Goal: Communication & Community: Answer question/provide support

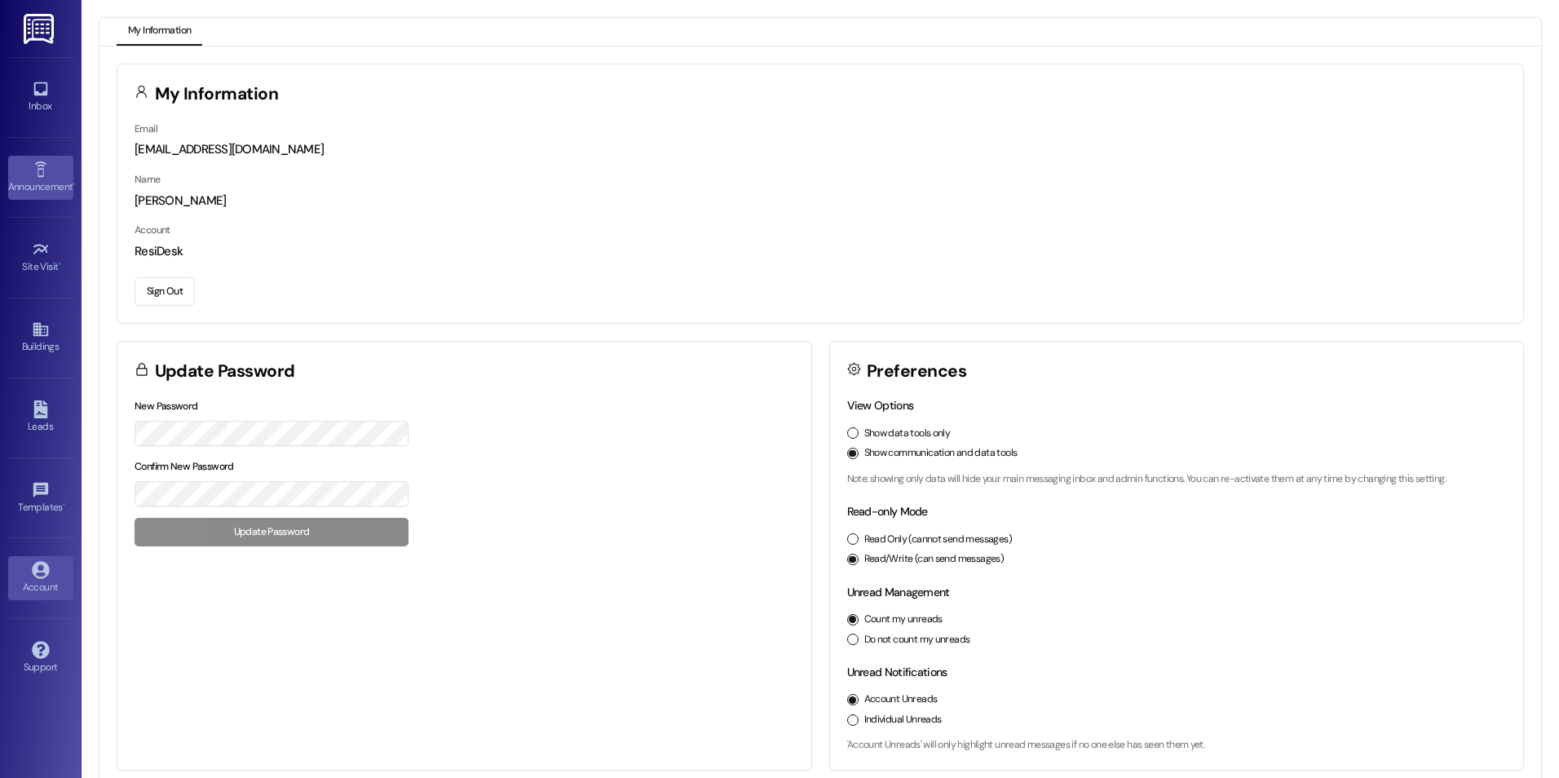
click at [40, 175] on icon at bounding box center [39, 168] width 11 height 15
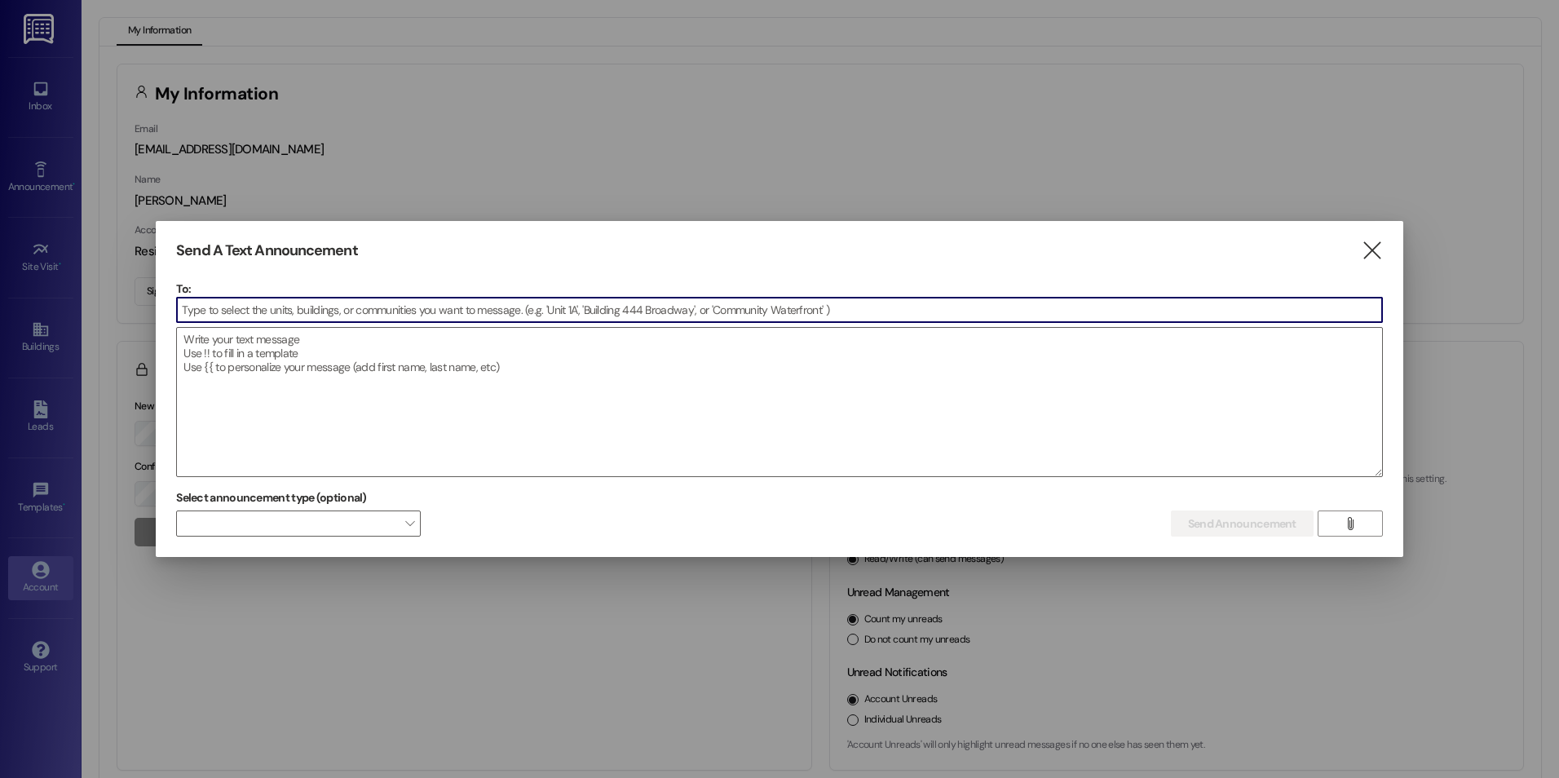
click at [259, 314] on input at bounding box center [779, 310] width 1205 height 24
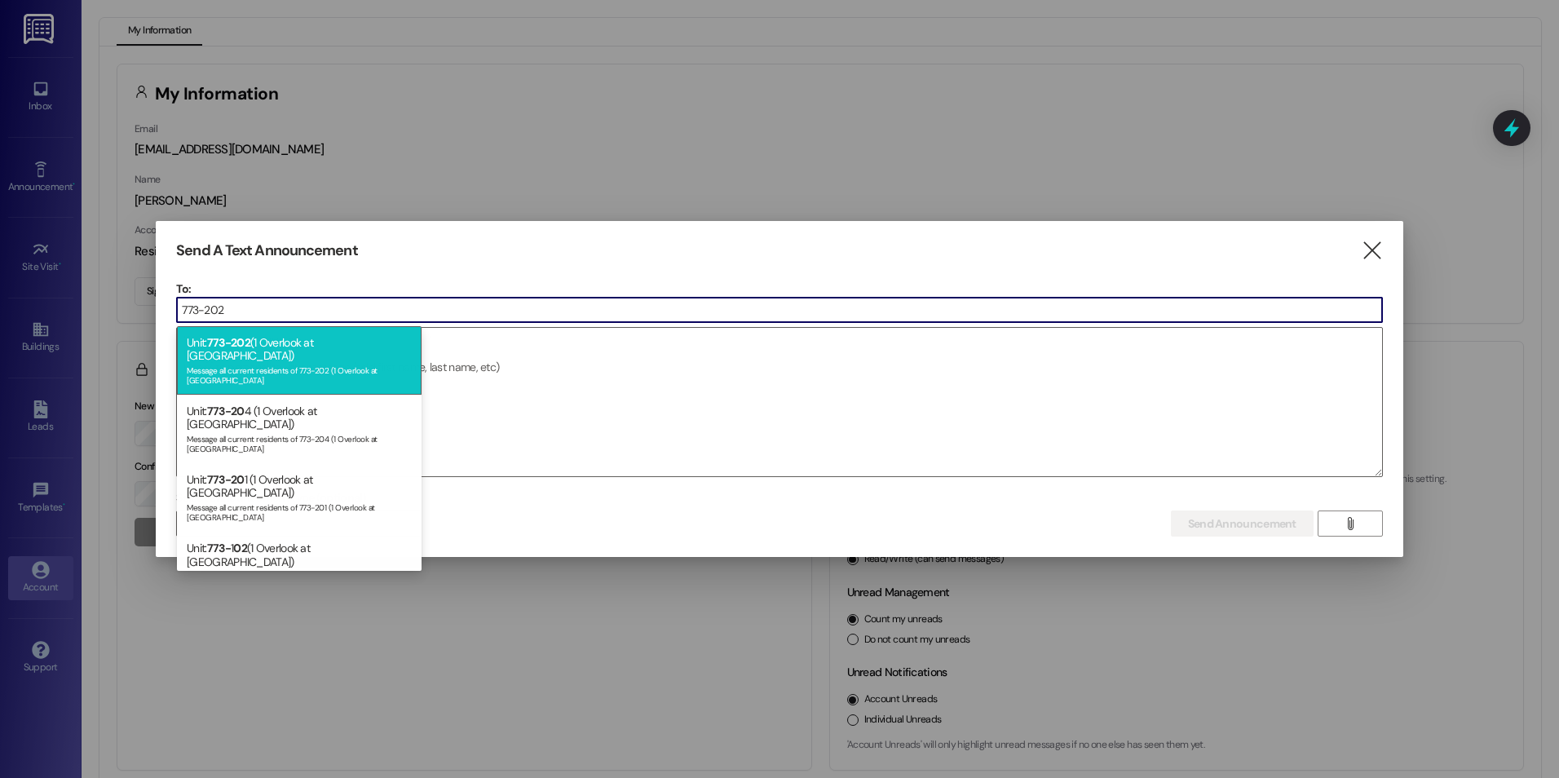
type input "773-202"
click at [245, 349] on span "773-202" at bounding box center [228, 342] width 43 height 15
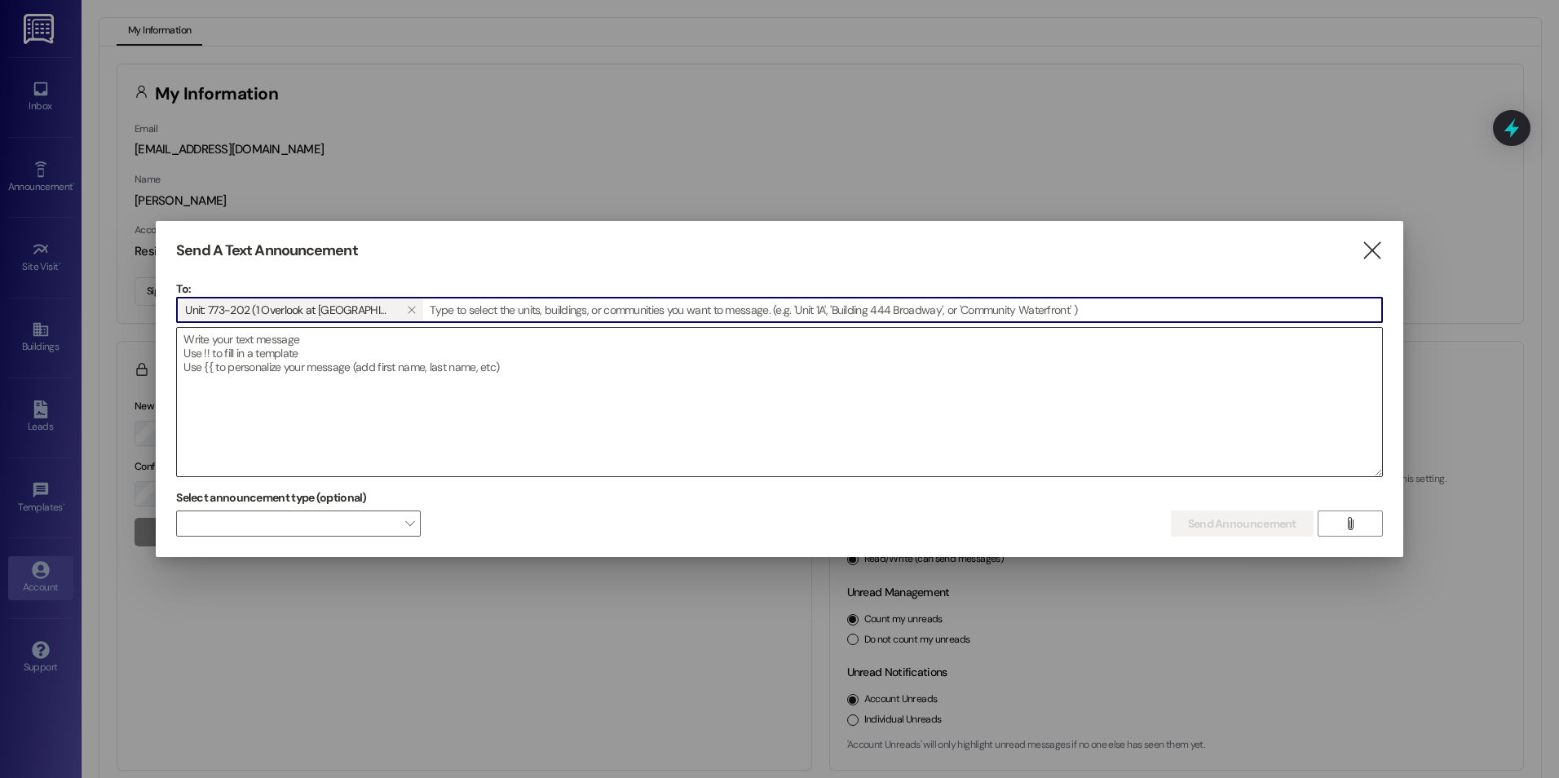
click at [197, 362] on textarea at bounding box center [779, 402] width 1205 height 148
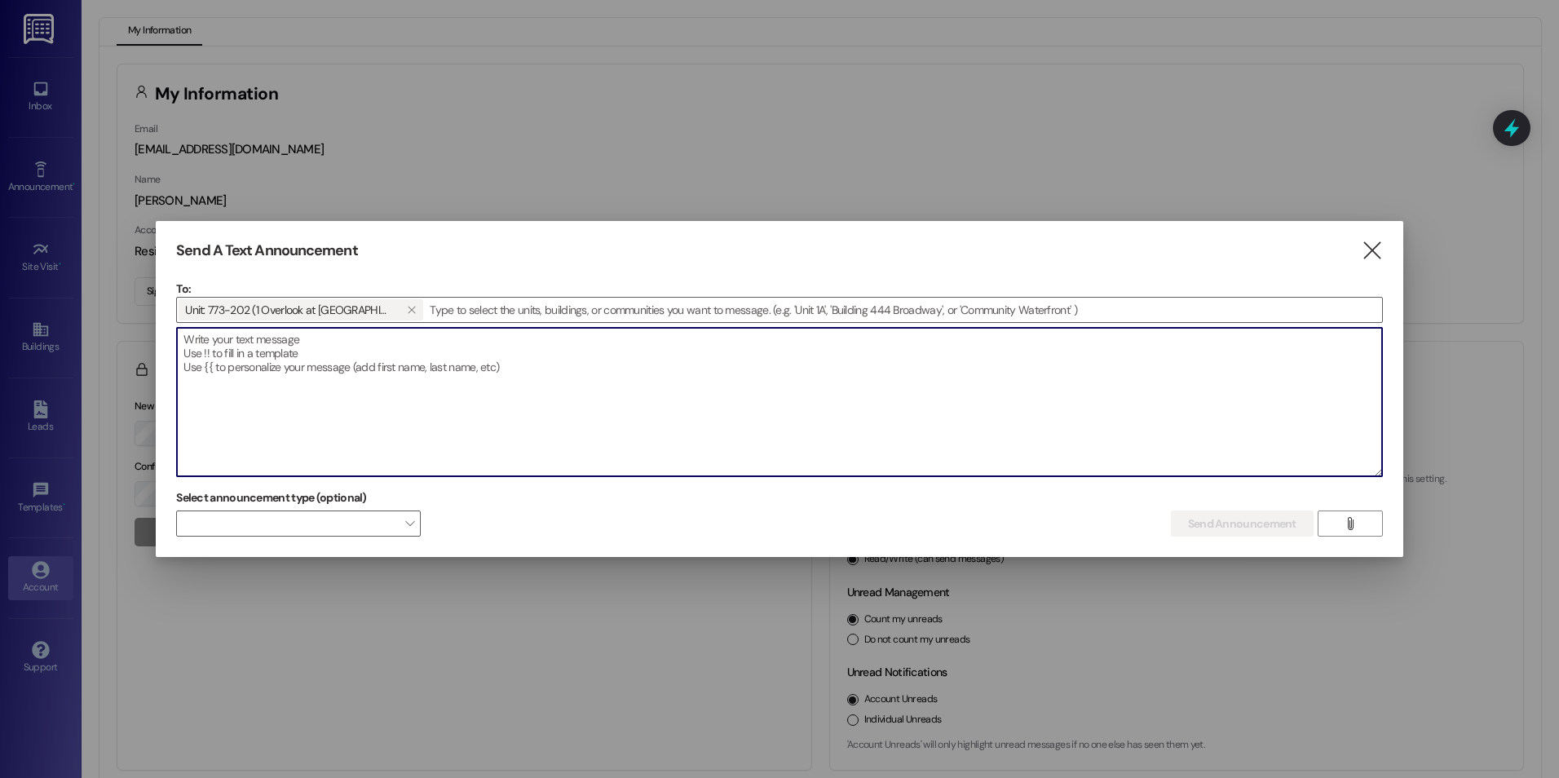
paste textarea "Their dogs do not stop barking or howling. They have been at it since 6 AM. I h…"
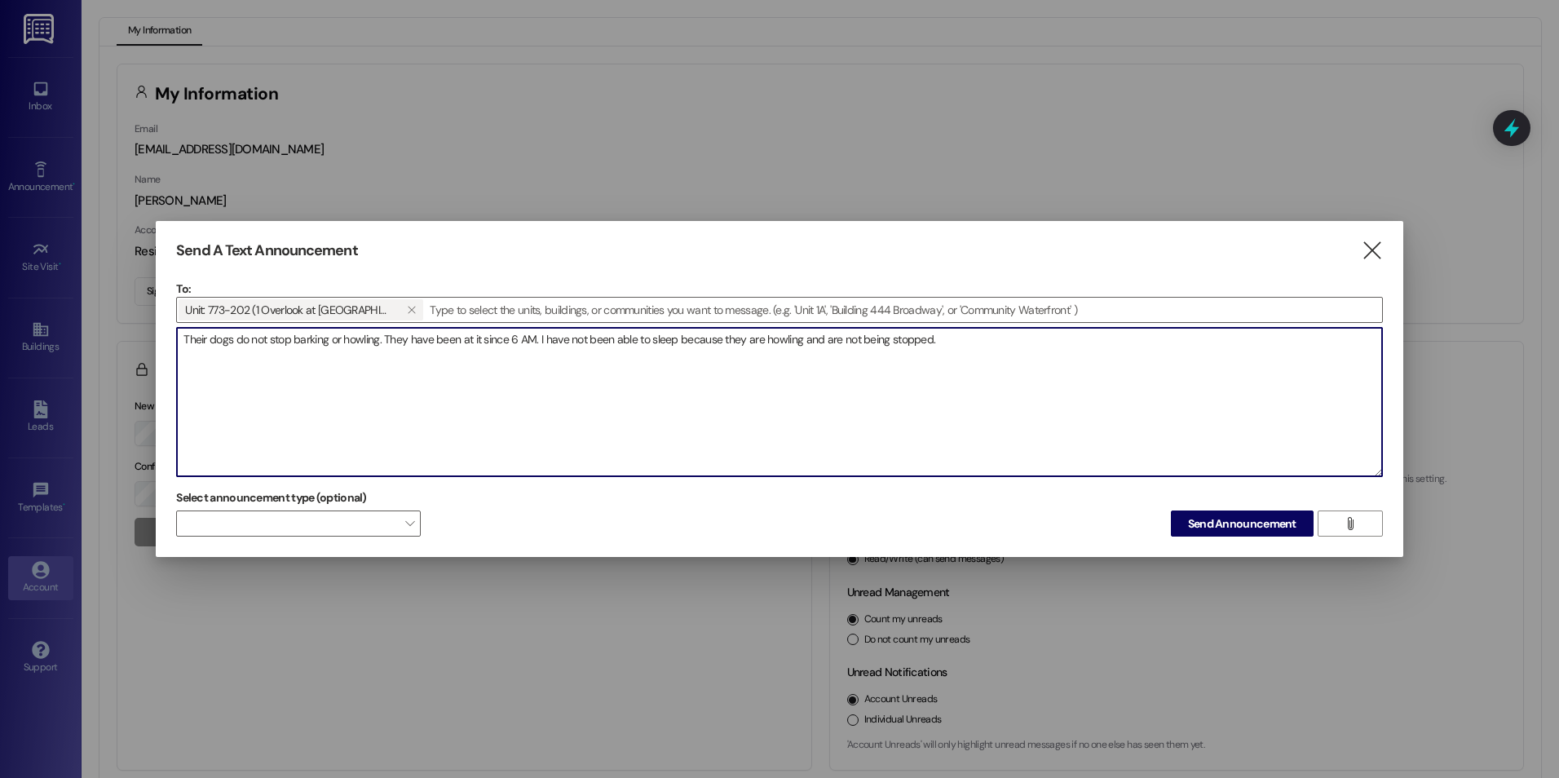
click at [186, 338] on textarea "Their dogs do not stop barking or howling. They have been at it since 6 AM. I h…" at bounding box center [779, 402] width 1205 height 148
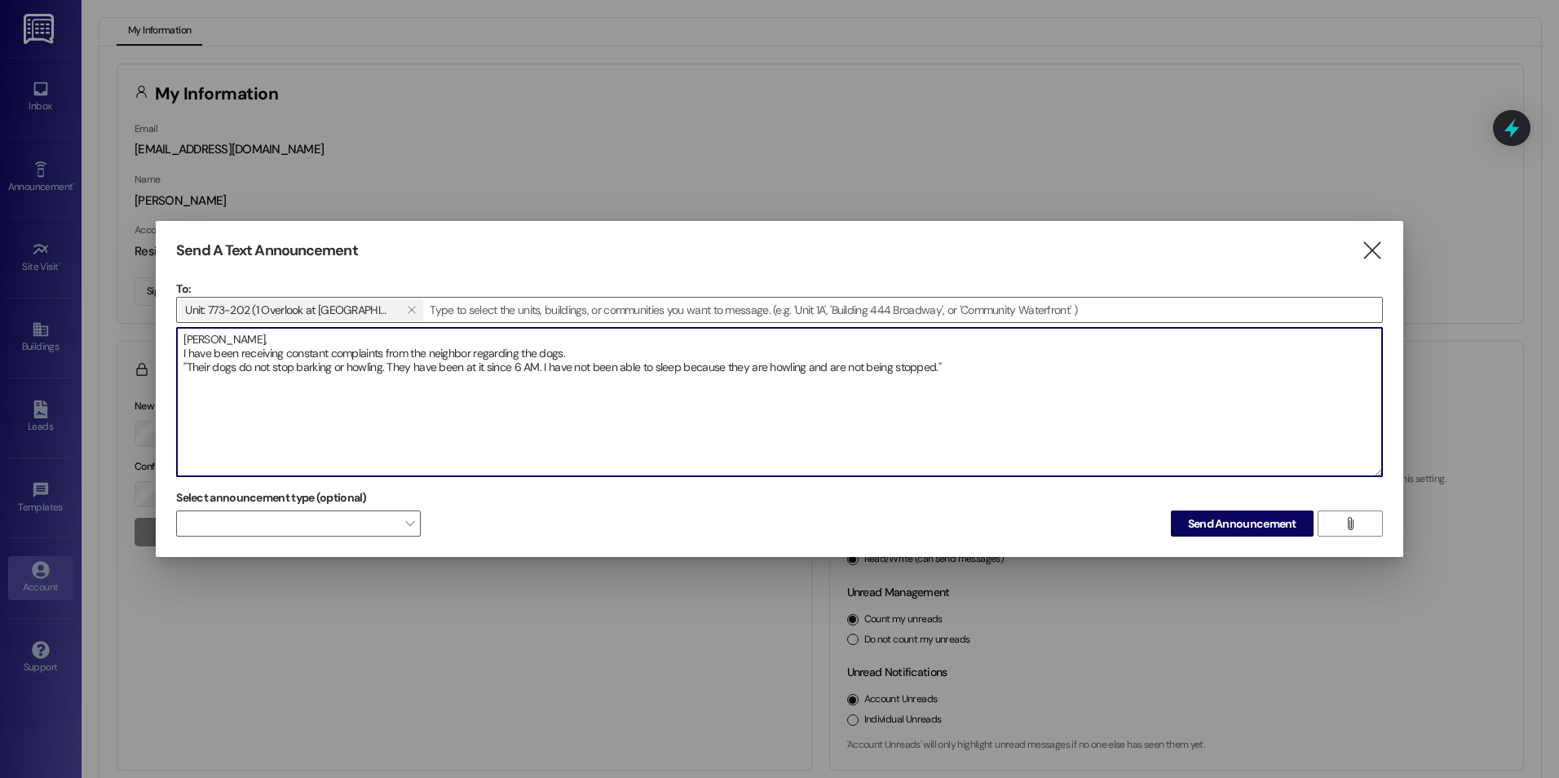
click at [585, 349] on textarea "[PERSON_NAME], I have been receiving constant complaints from the neighbor rega…" at bounding box center [779, 402] width 1205 height 148
click at [957, 366] on textarea "[PERSON_NAME], I have been receiving constant complaints from the neighbor rega…" at bounding box center [779, 402] width 1205 height 148
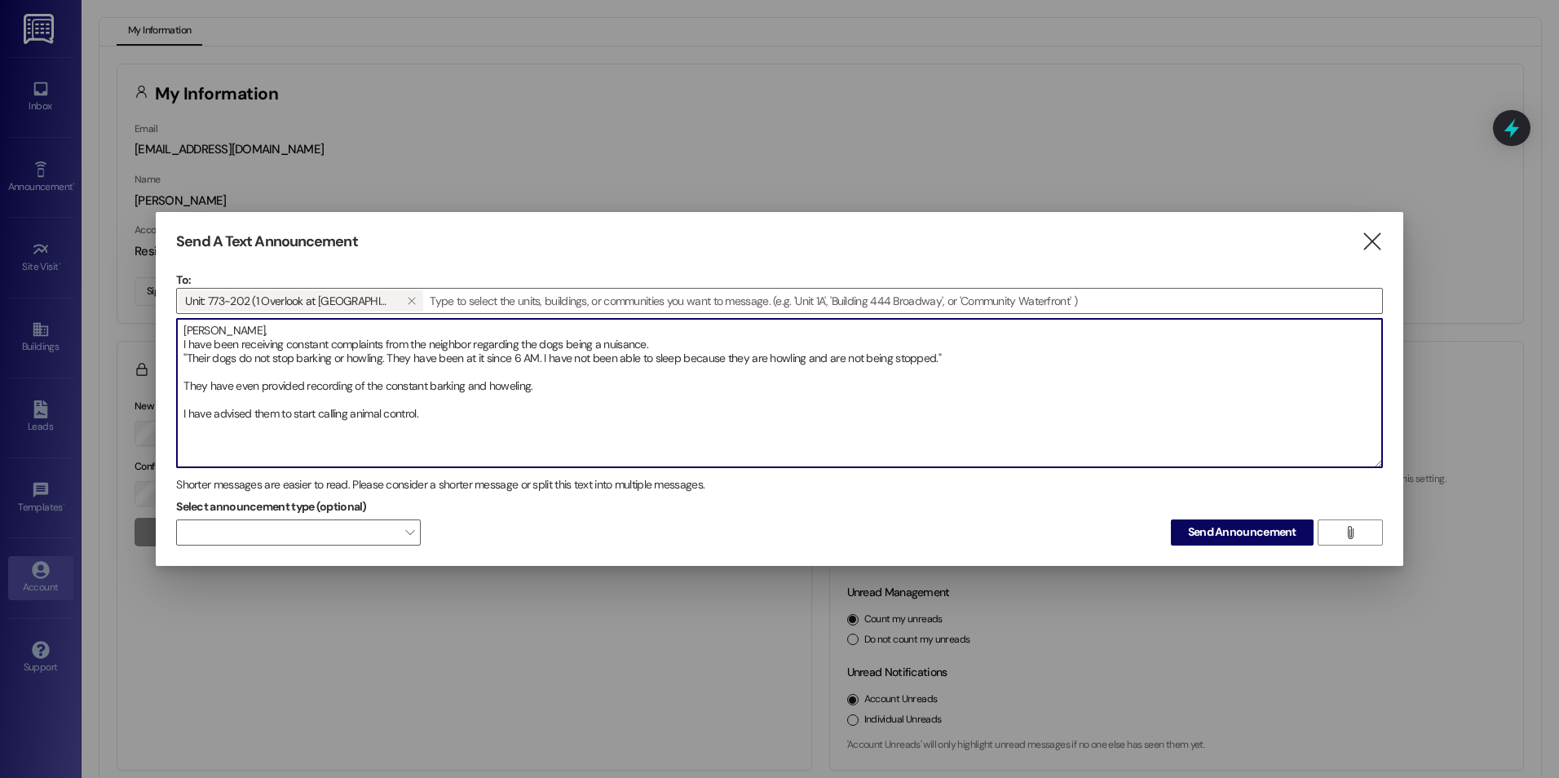
click at [499, 378] on textarea "[PERSON_NAME], I have been receiving constant complaints from the neighbor rega…" at bounding box center [779, 393] width 1205 height 148
click at [436, 414] on textarea "[PERSON_NAME], I have been receiving constant complaints from the neighbor rega…" at bounding box center [779, 393] width 1205 height 148
paste textarea "Lore ipsu do sita co adi Elitsedd, ei t incid, ut laboree do mag aliqu. Enim ad…"
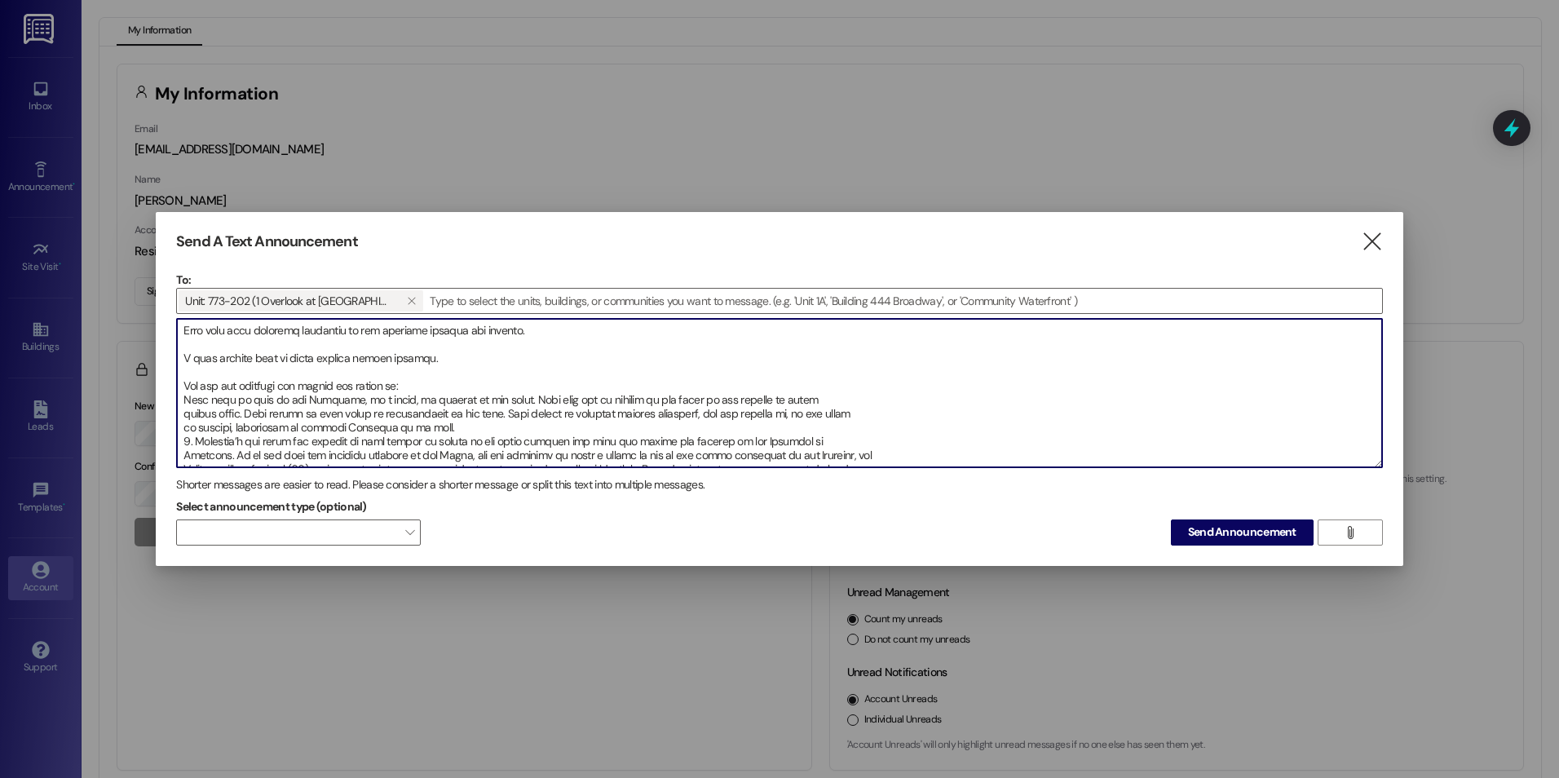
scroll to position [82, 0]
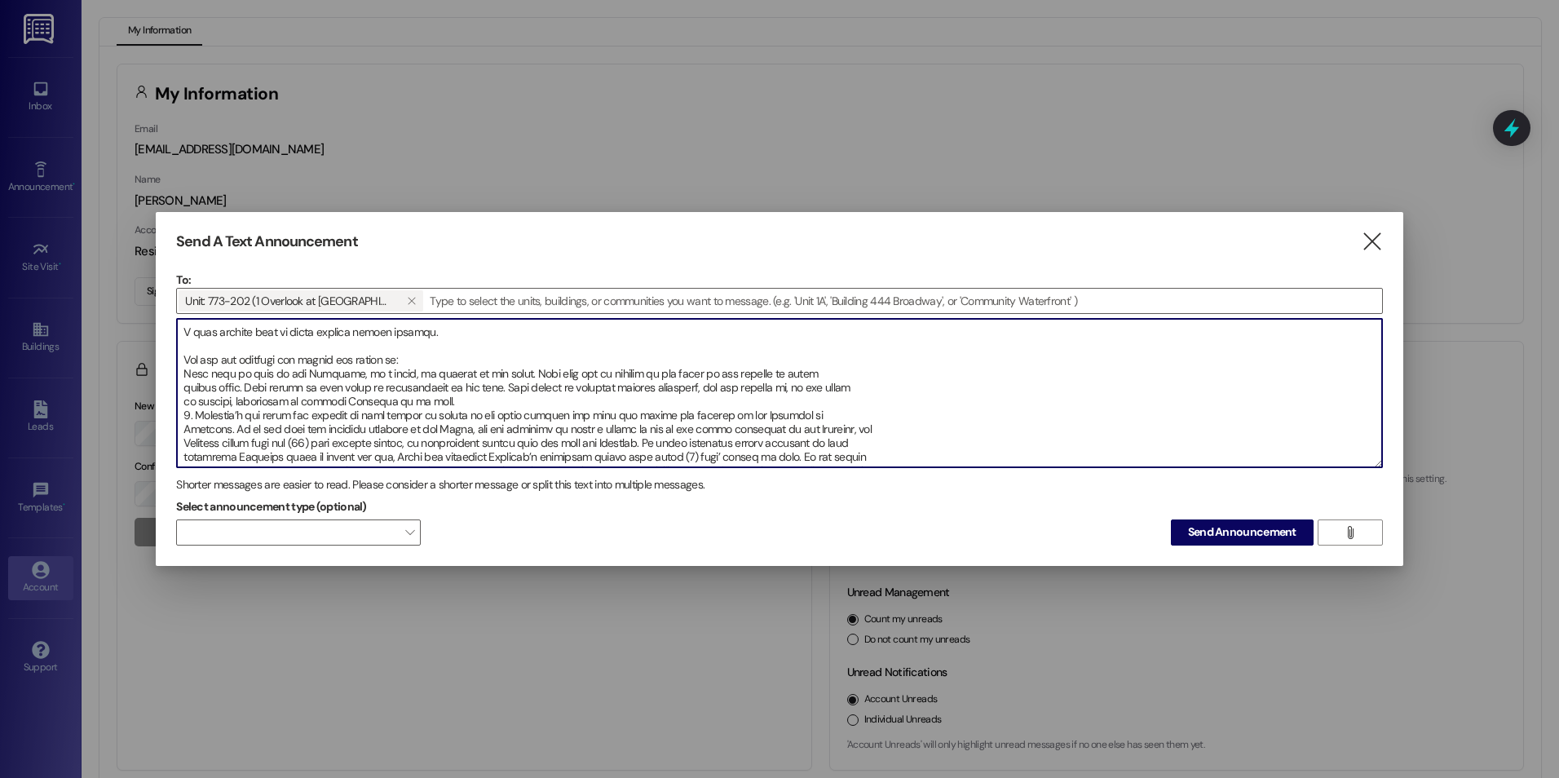
drag, startPoint x: 335, startPoint y: 374, endPoint x: 393, endPoint y: 374, distance: 57.9
click at [393, 374] on textarea at bounding box center [779, 393] width 1205 height 148
click at [425, 363] on textarea at bounding box center [779, 393] width 1205 height 148
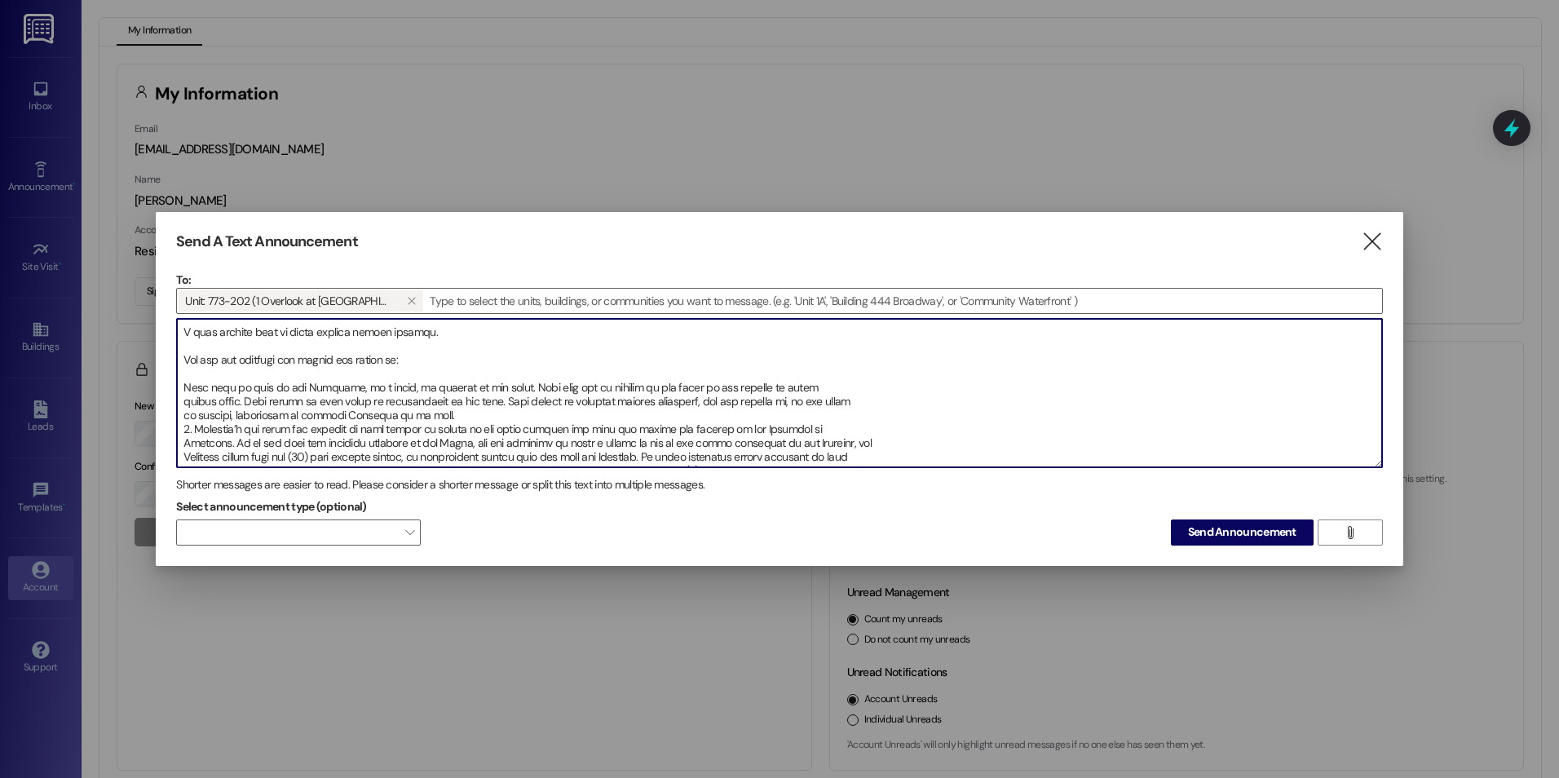
click at [439, 336] on textarea at bounding box center [779, 393] width 1205 height 148
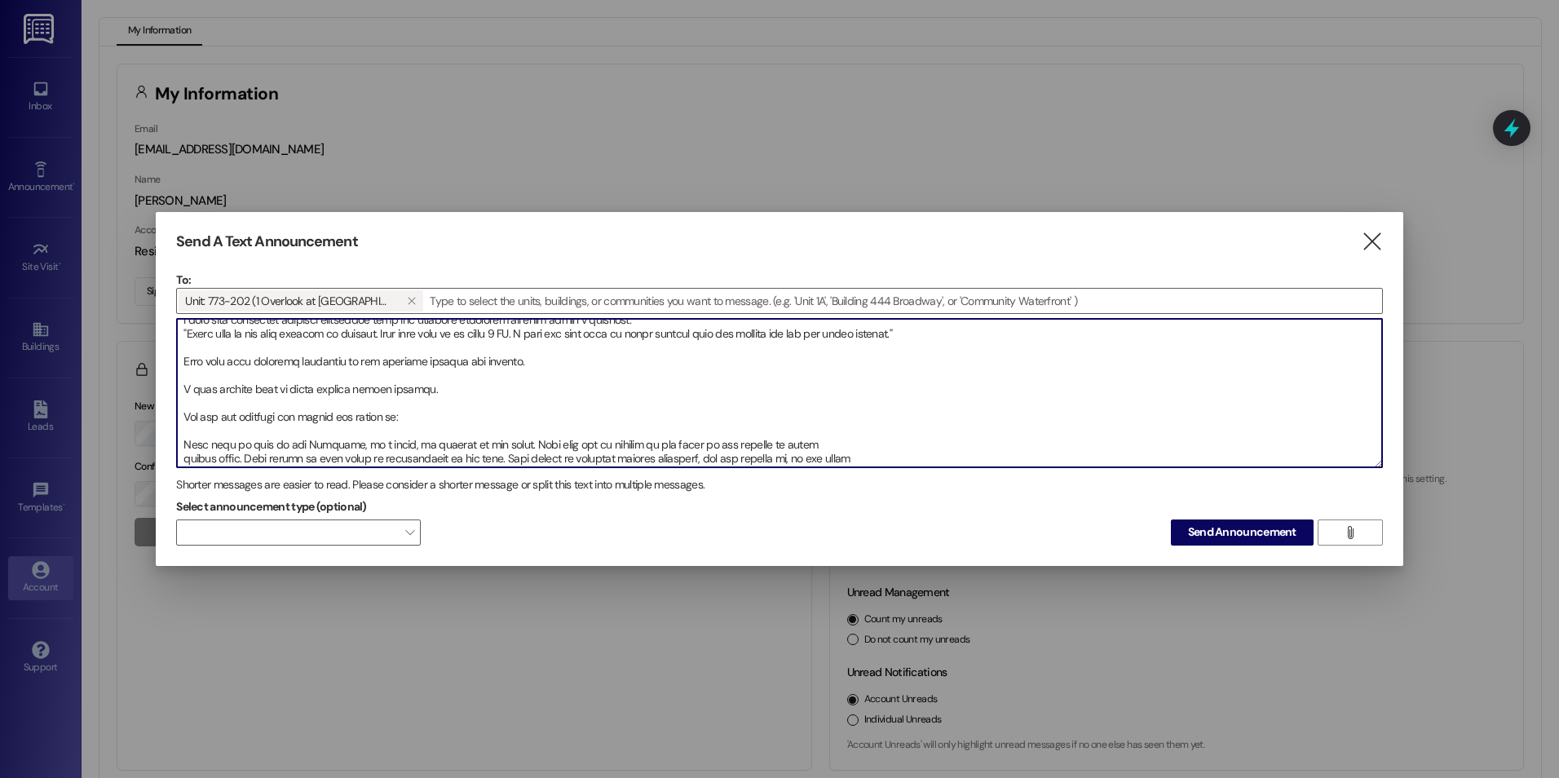
scroll to position [0, 0]
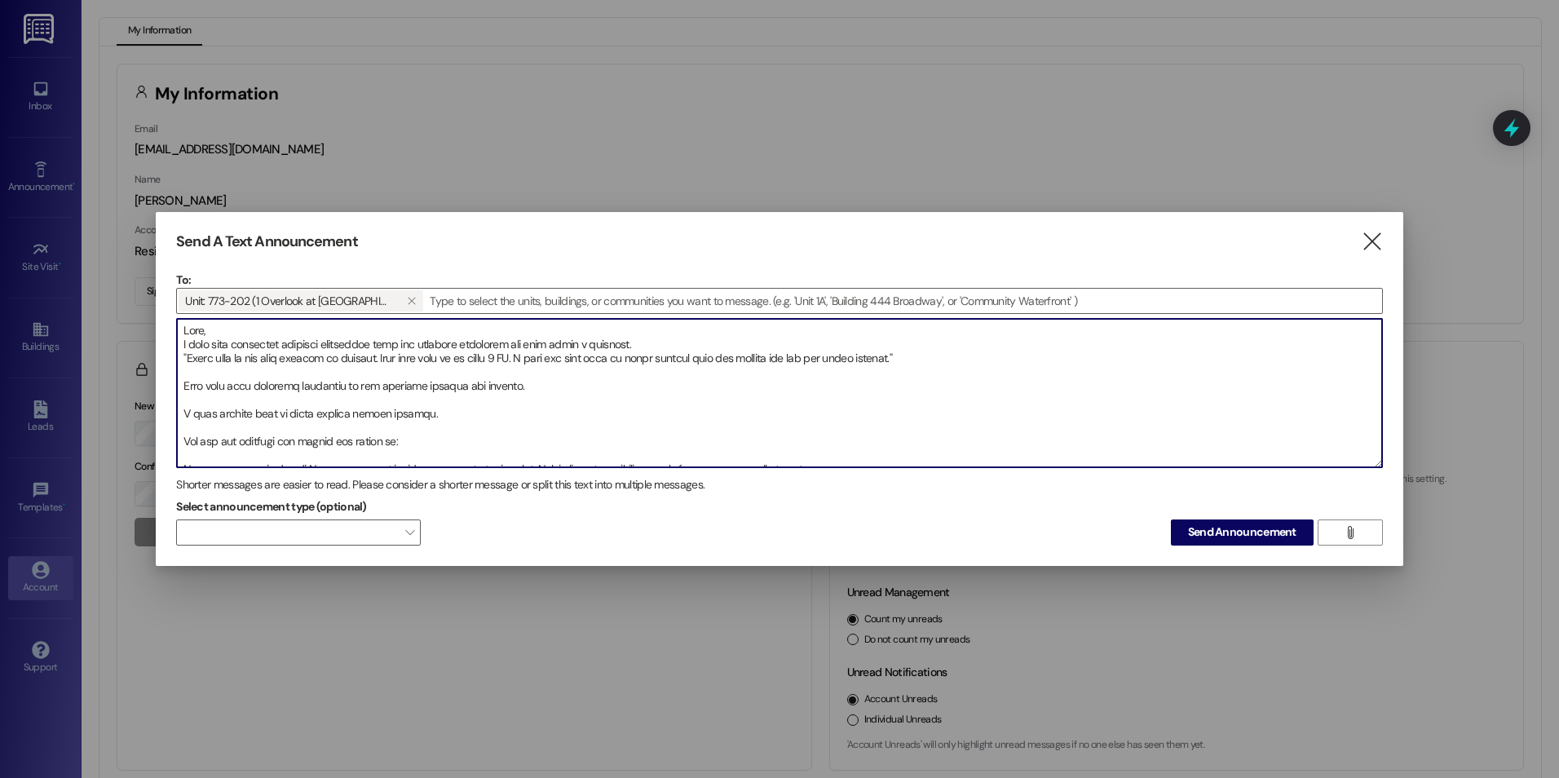
click at [210, 329] on textarea at bounding box center [779, 393] width 1205 height 148
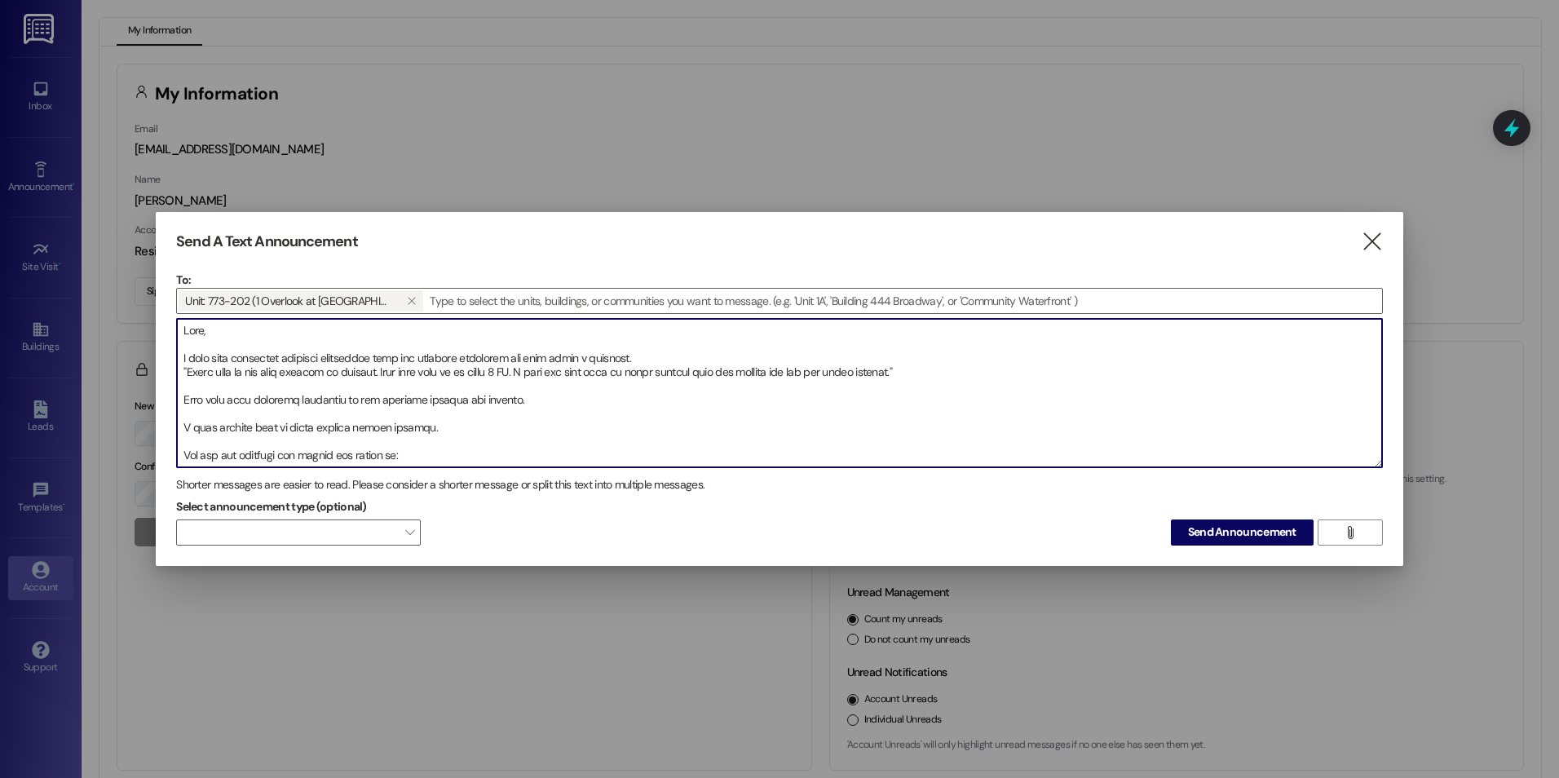
click at [687, 354] on textarea at bounding box center [779, 393] width 1205 height 148
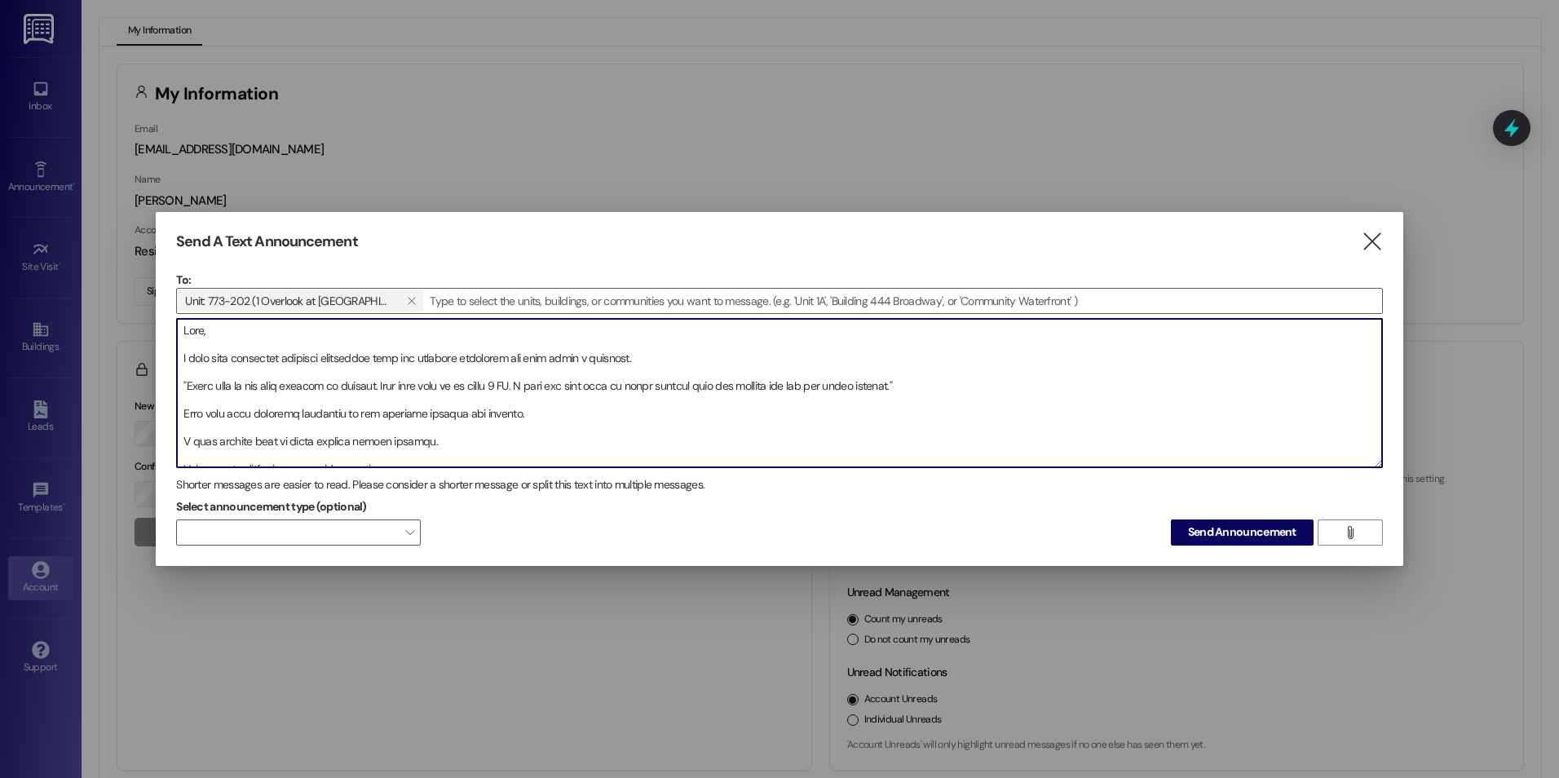
click at [531, 410] on textarea at bounding box center [779, 393] width 1205 height 148
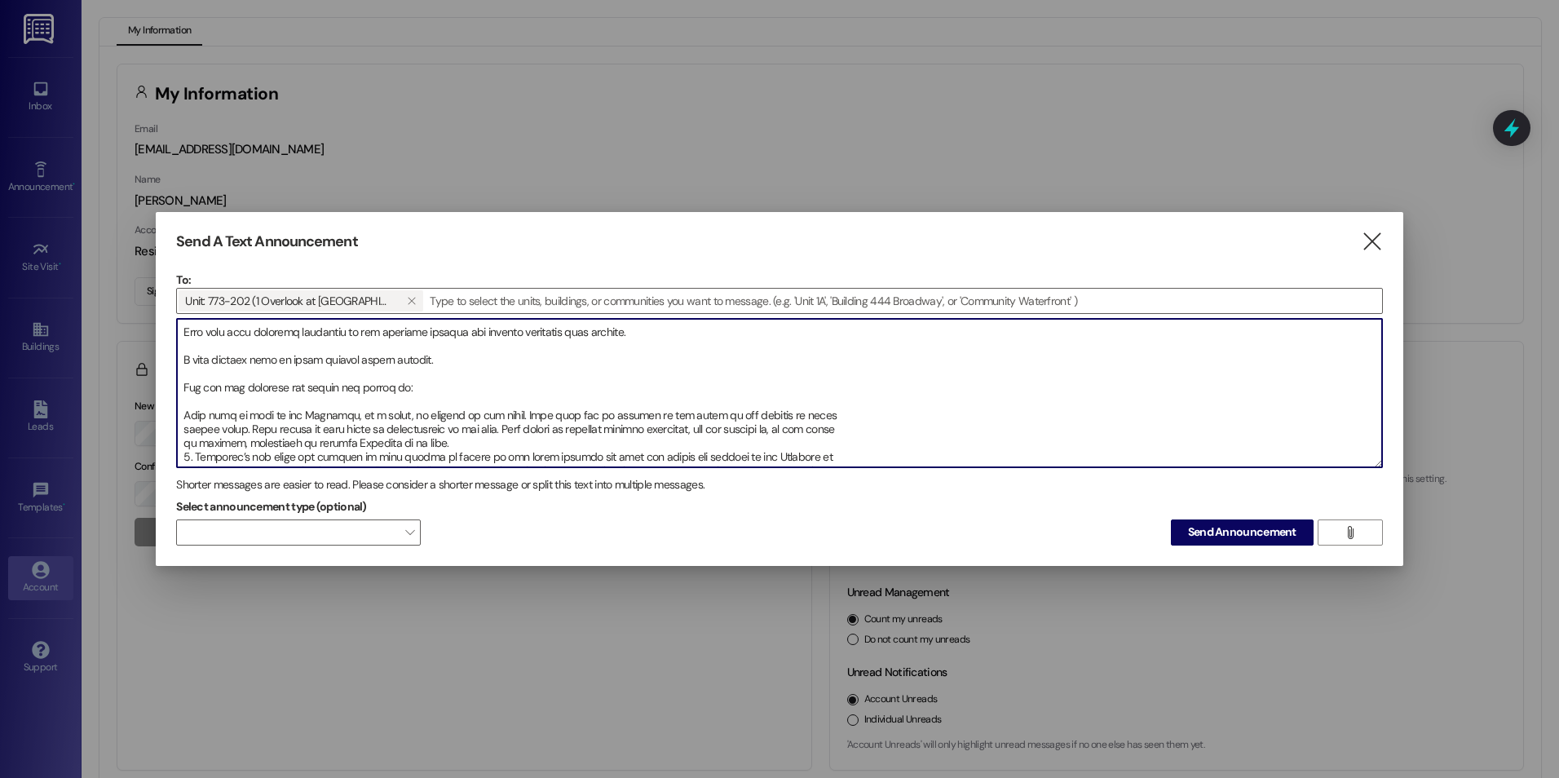
click at [443, 387] on textarea at bounding box center [779, 393] width 1205 height 148
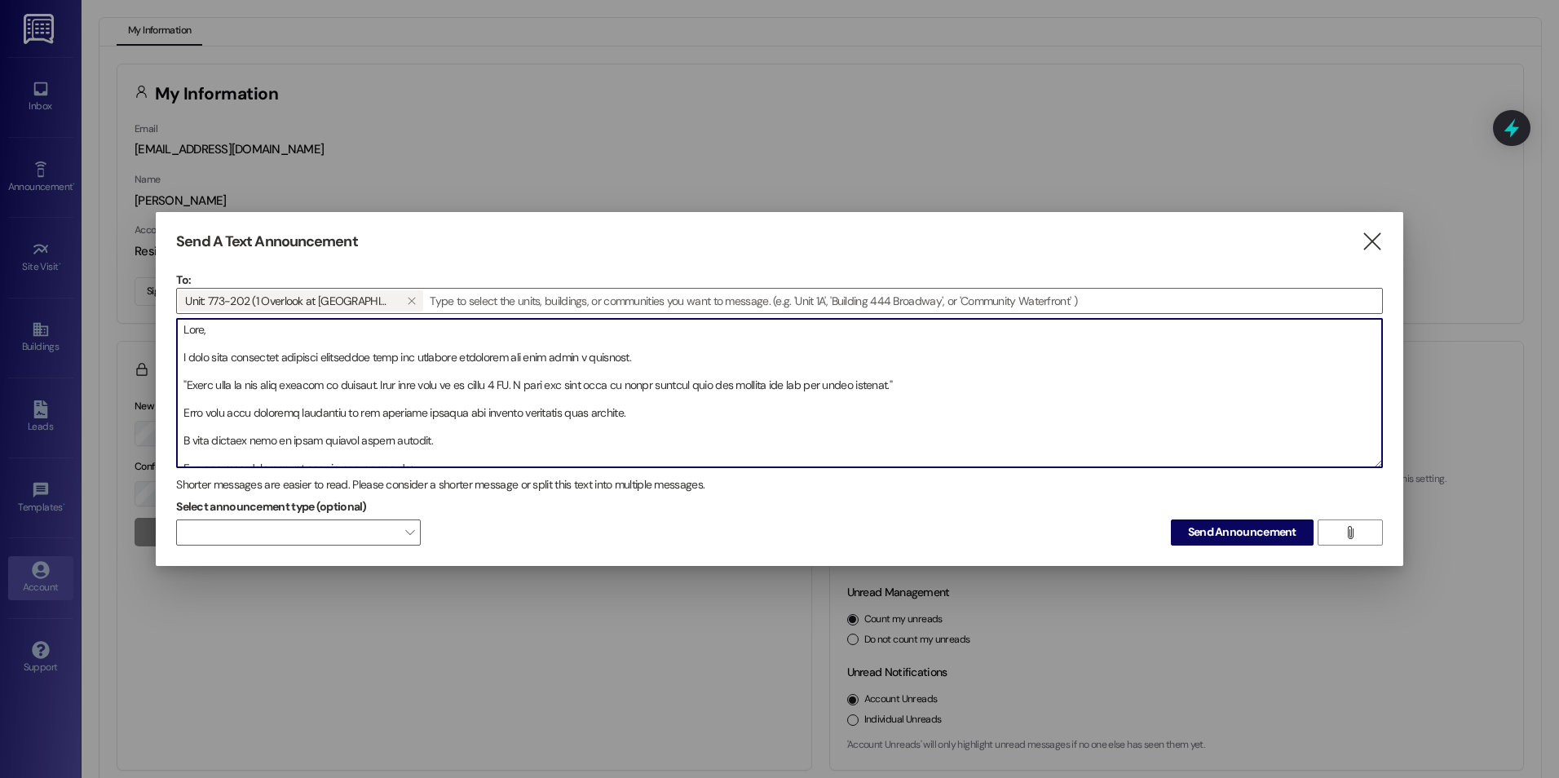
scroll to position [0, 0]
type textarea "Lore, I dolo sita consectet adipisci elitseddoe temp inc utlabore etdolorem ali…"
click at [1359, 528] on span "" at bounding box center [1350, 532] width 19 height 24
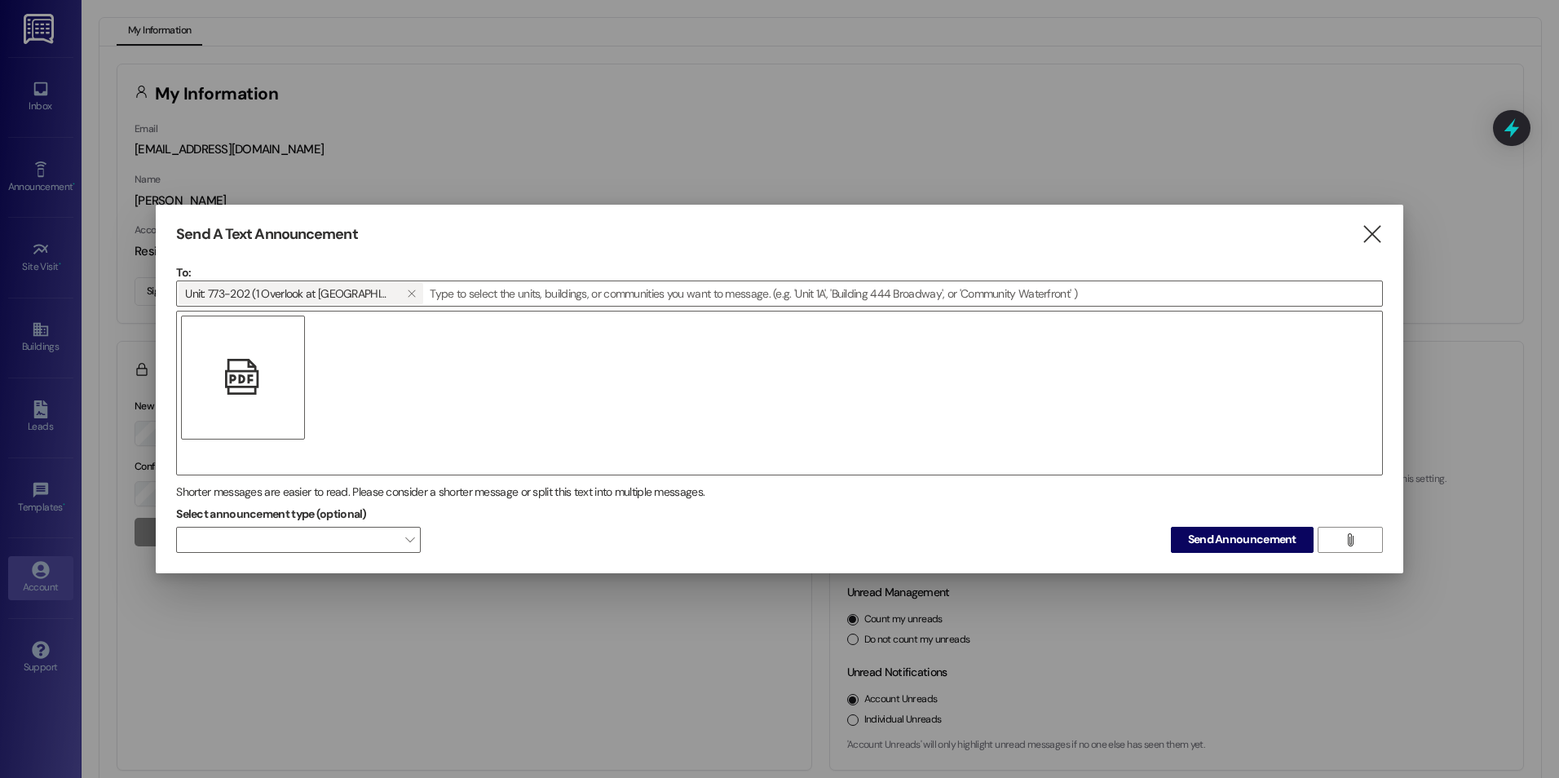
click at [272, 463] on div "" at bounding box center [779, 393] width 1207 height 165
click at [1264, 535] on span "Send Announcement" at bounding box center [1242, 539] width 108 height 17
